Goal: Transaction & Acquisition: Purchase product/service

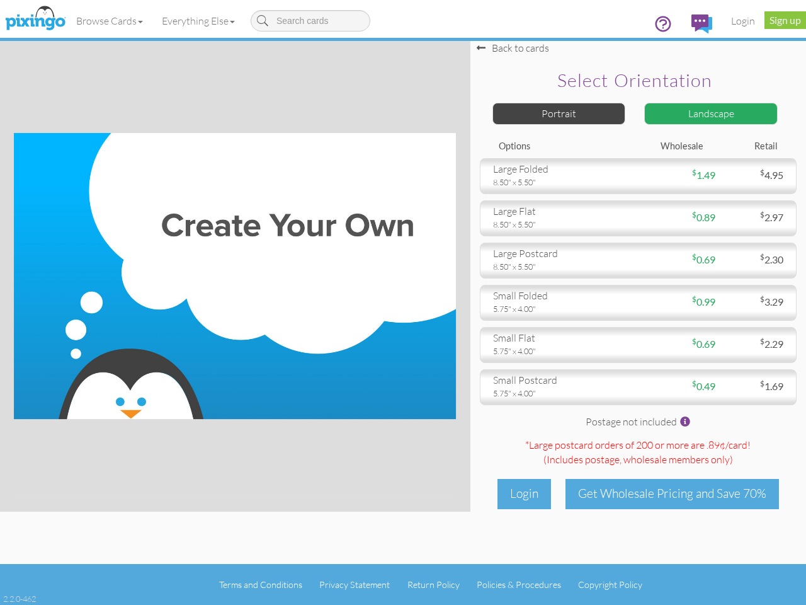
click at [403, 302] on img at bounding box center [235, 276] width 442 height 286
click at [110, 21] on link "Browse Cards" at bounding box center [110, 20] width 86 height 31
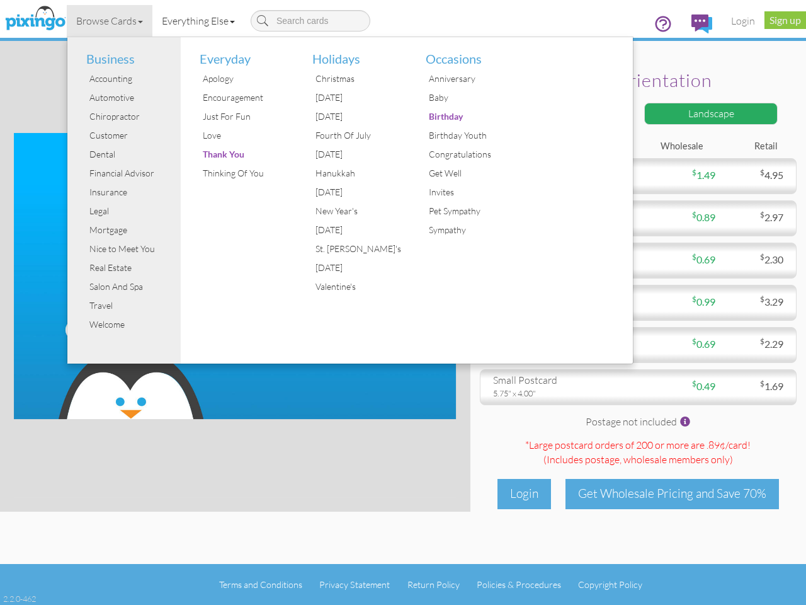
click at [201, 21] on link "Everything Else" at bounding box center [198, 20] width 92 height 31
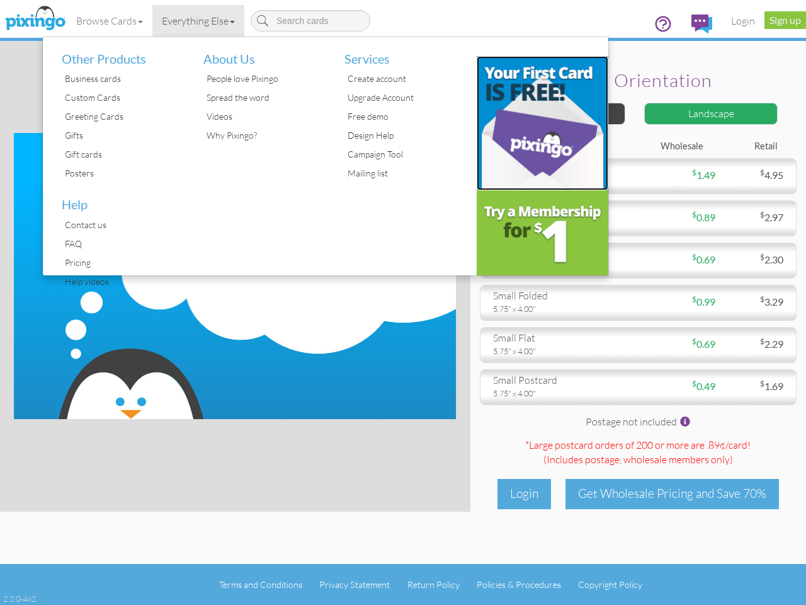
click at [559, 113] on img at bounding box center [543, 123] width 132 height 134
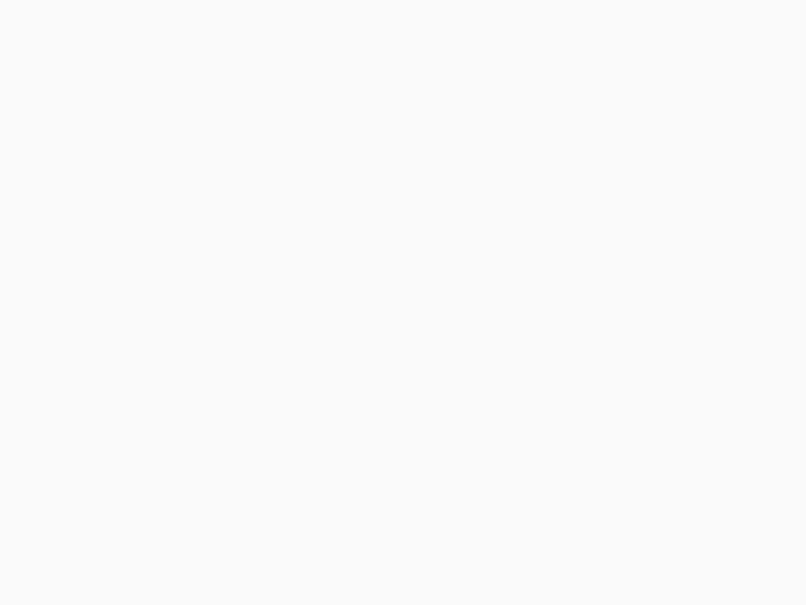
click at [711, 113] on body at bounding box center [403, 302] width 806 height 605
click at [638, 176] on body at bounding box center [403, 302] width 806 height 605
click at [638, 218] on body at bounding box center [403, 302] width 806 height 605
click at [638, 260] on body at bounding box center [403, 302] width 806 height 605
click at [638, 302] on body at bounding box center [403, 302] width 806 height 605
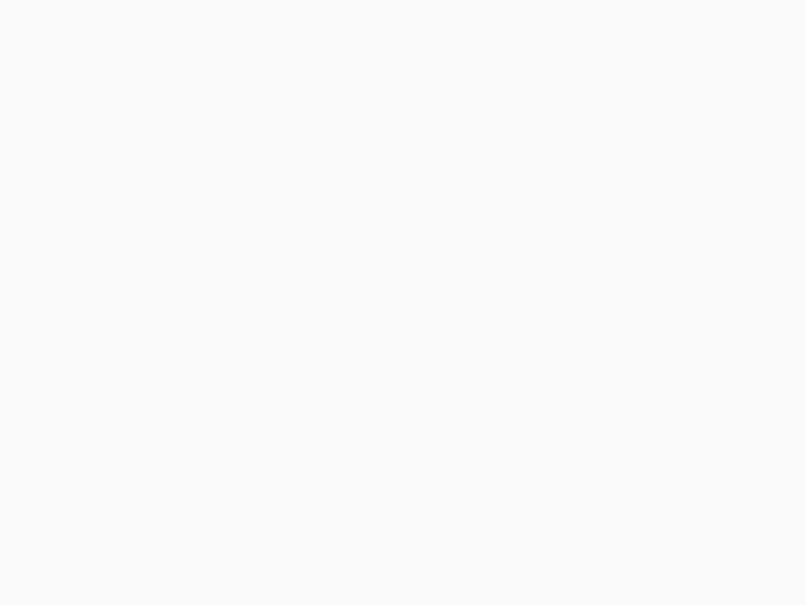
click at [638, 345] on body at bounding box center [403, 302] width 806 height 605
